Goal: Find specific page/section: Find specific page/section

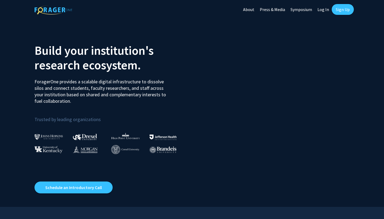
click at [323, 8] on link "Log In" at bounding box center [323, 9] width 17 height 19
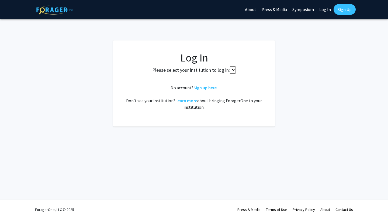
select select
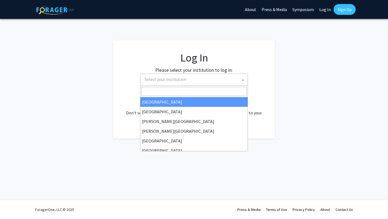
click at [211, 80] on span "Select your institution" at bounding box center [195, 79] width 105 height 11
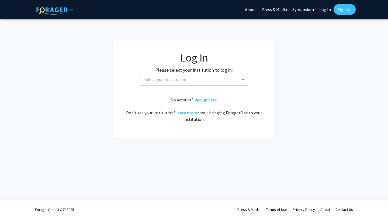
click at [254, 73] on div "Please select your institution to log in: [GEOGRAPHIC_DATA] [GEOGRAPHIC_DATA] […" at bounding box center [194, 75] width 148 height 19
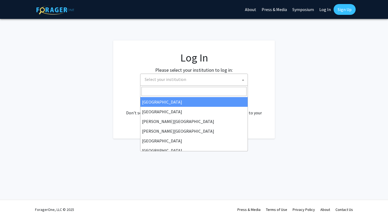
click at [213, 80] on span "Select your institution" at bounding box center [195, 79] width 105 height 11
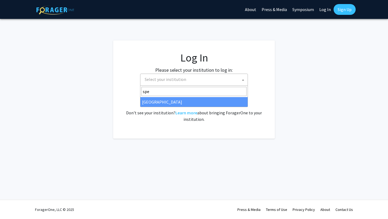
type input "spe"
select select "4"
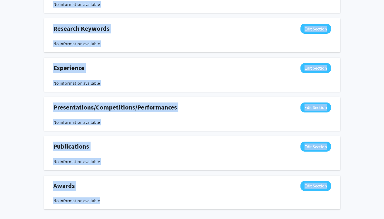
scroll to position [287, 0]
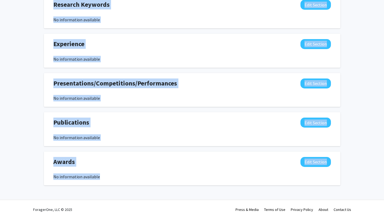
drag, startPoint x: 388, startPoint y: 97, endPoint x: 388, endPoint y: 188, distance: 91.1
